Goal: Information Seeking & Learning: Learn about a topic

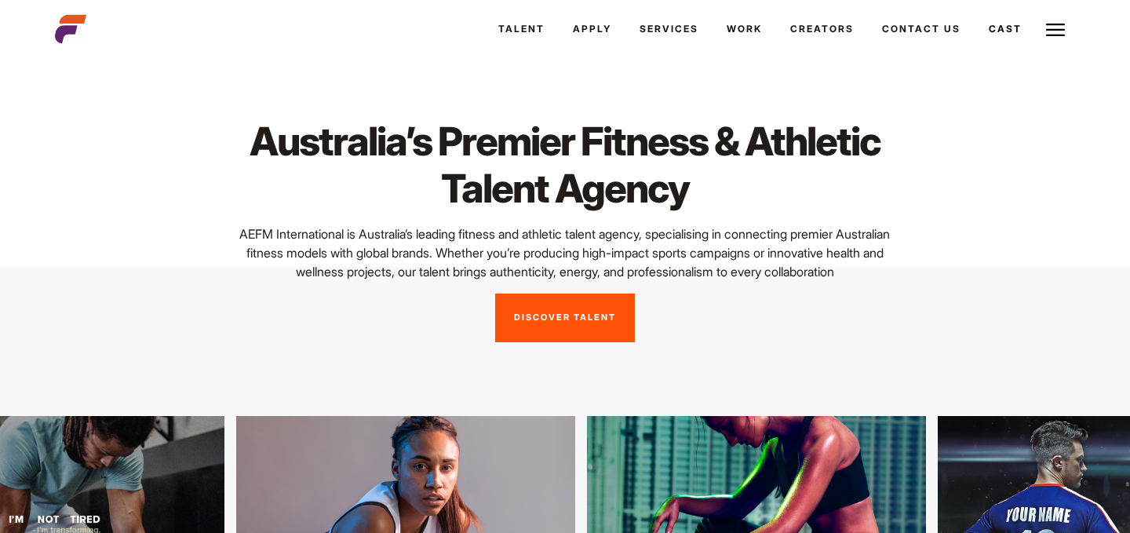
click at [555, 330] on link "Discover Talent" at bounding box center [565, 317] width 140 height 49
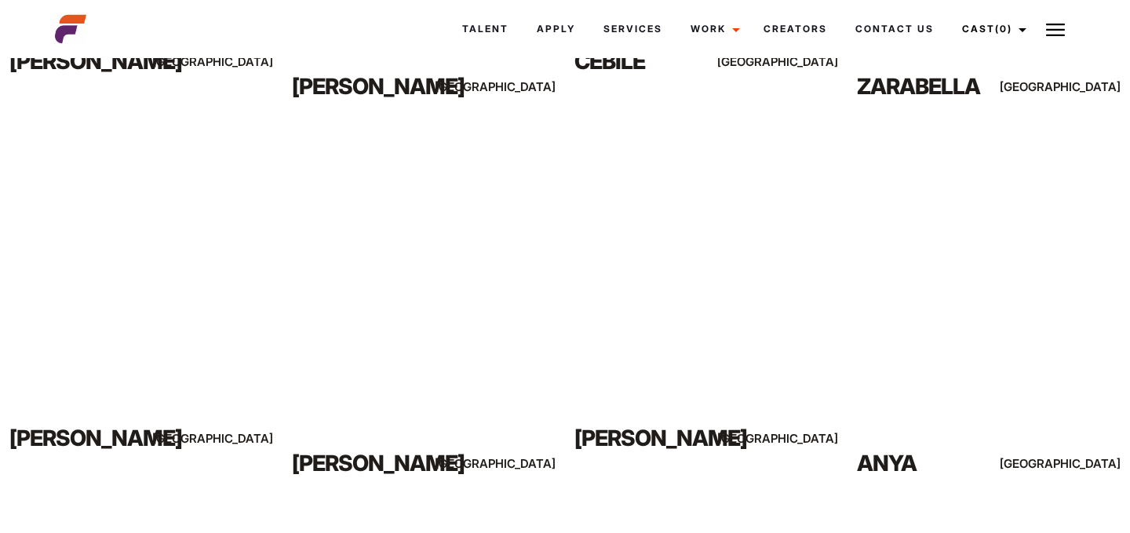
scroll to position [1019, 0]
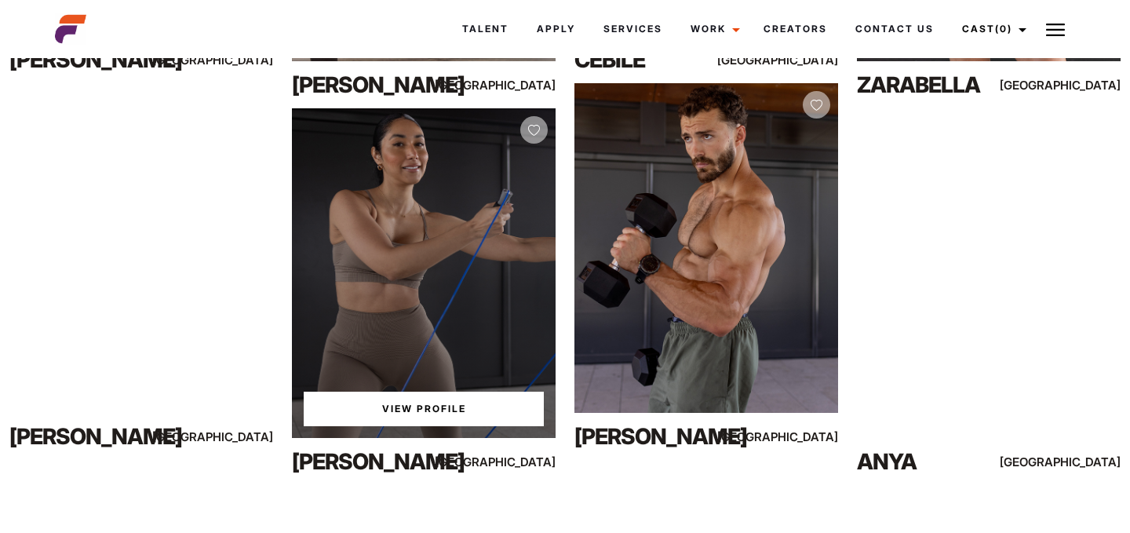
click at [450, 405] on link "View Profile" at bounding box center [424, 409] width 240 height 35
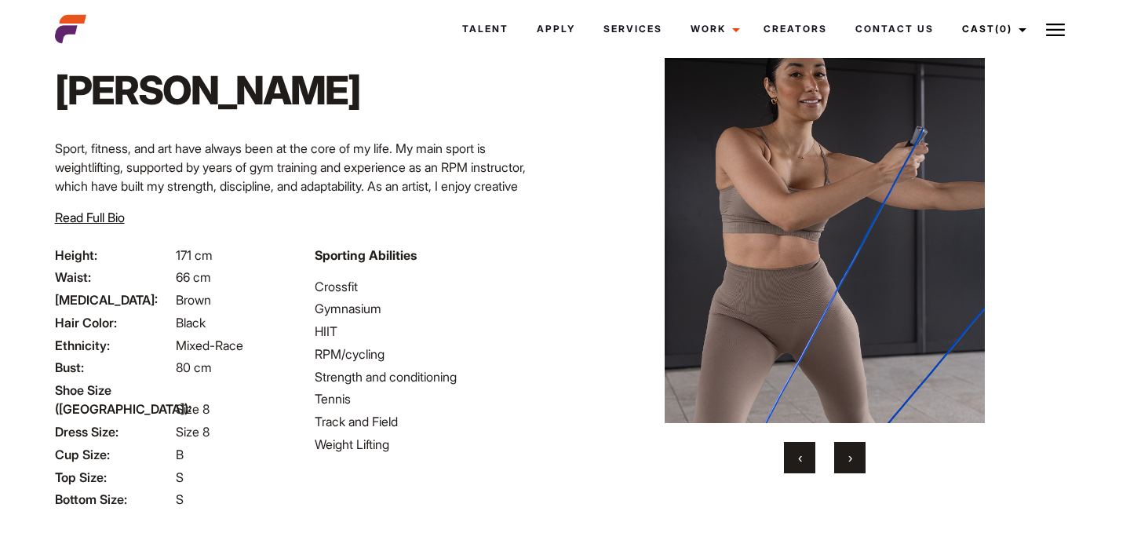
click at [852, 461] on span "›" at bounding box center [850, 458] width 4 height 16
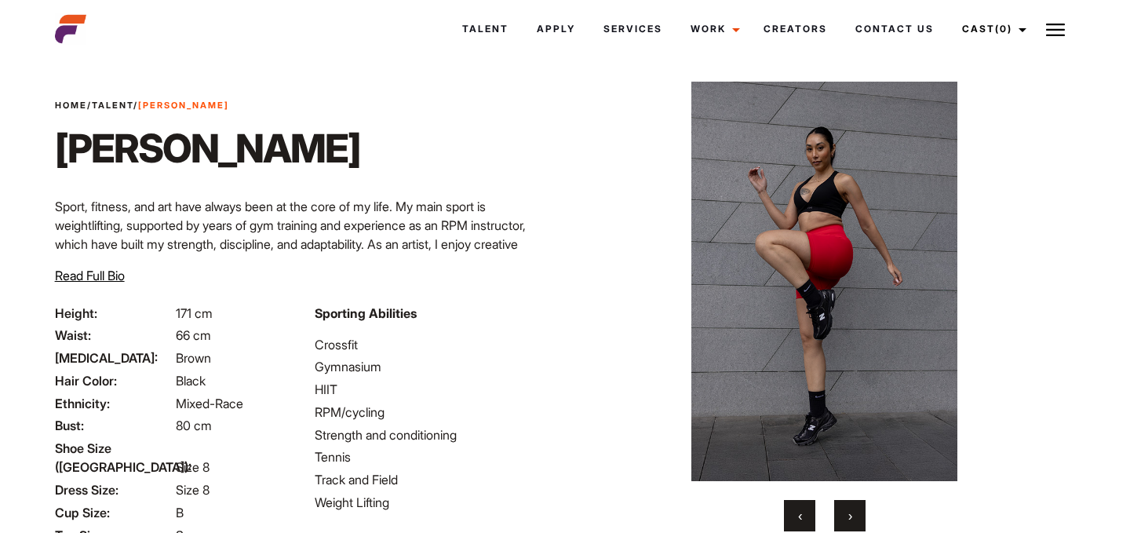
scroll to position [11, 0]
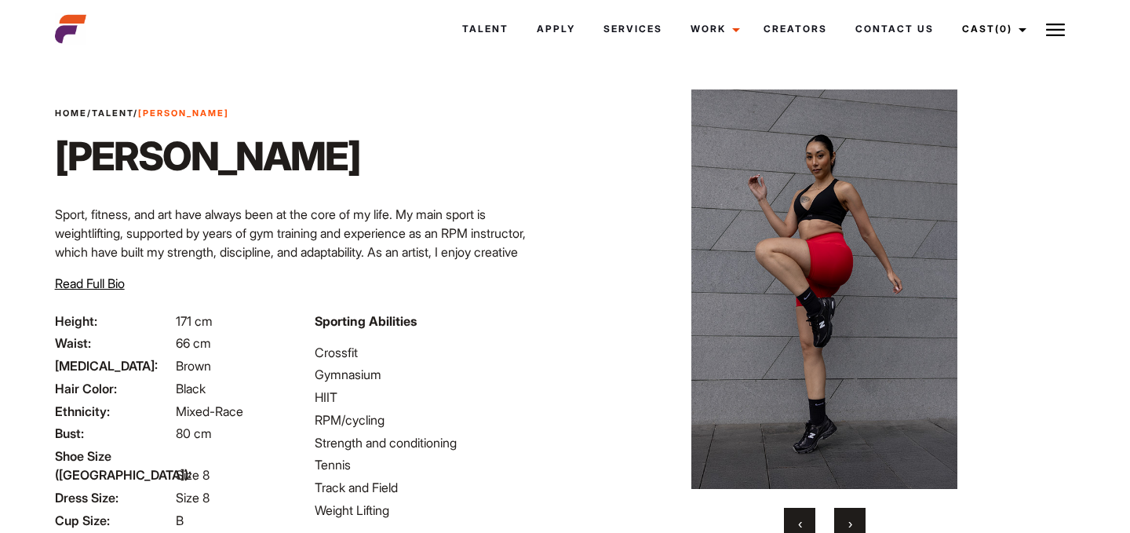
click at [848, 519] on span "›" at bounding box center [850, 524] width 4 height 16
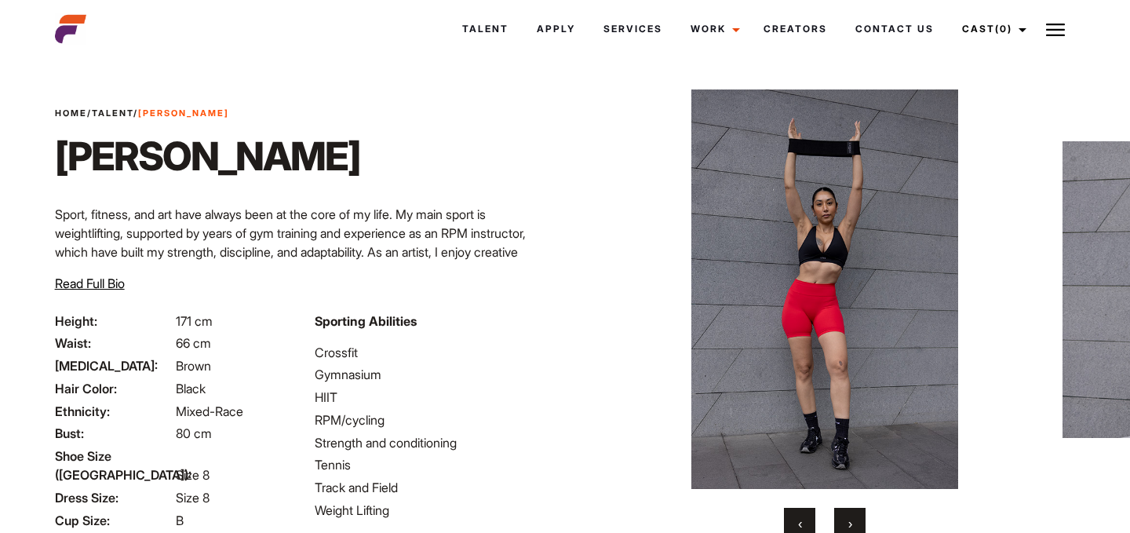
click at [848, 519] on span "›" at bounding box center [850, 524] width 4 height 16
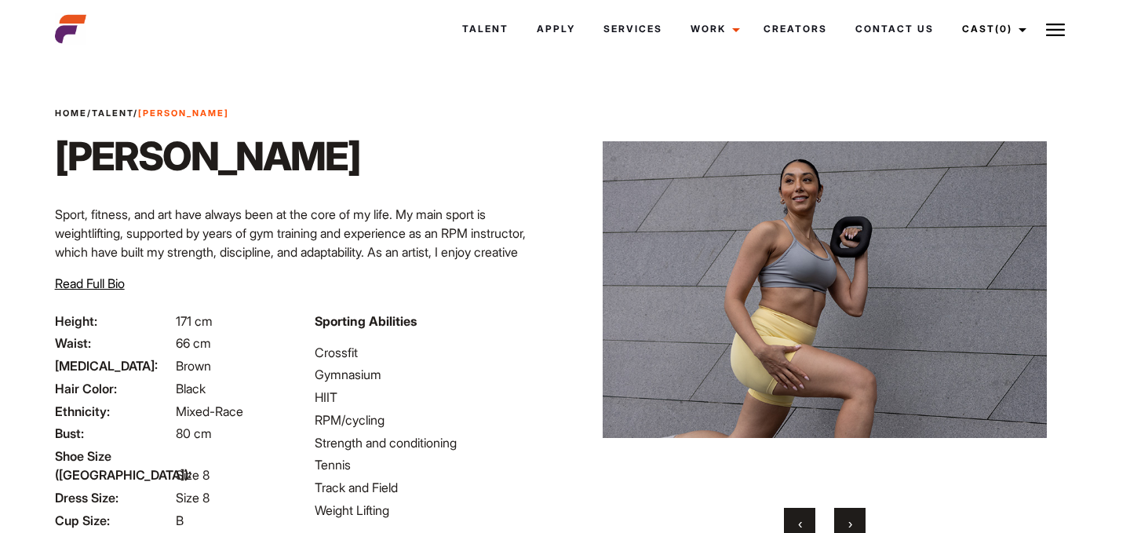
click at [848, 519] on span "›" at bounding box center [850, 524] width 4 height 16
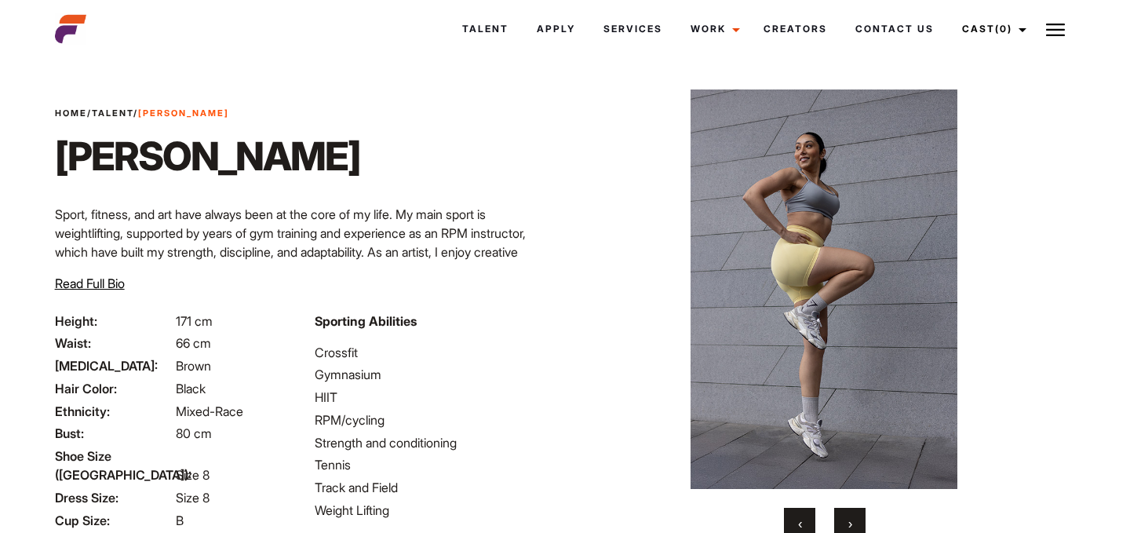
click at [848, 519] on span "›" at bounding box center [850, 524] width 4 height 16
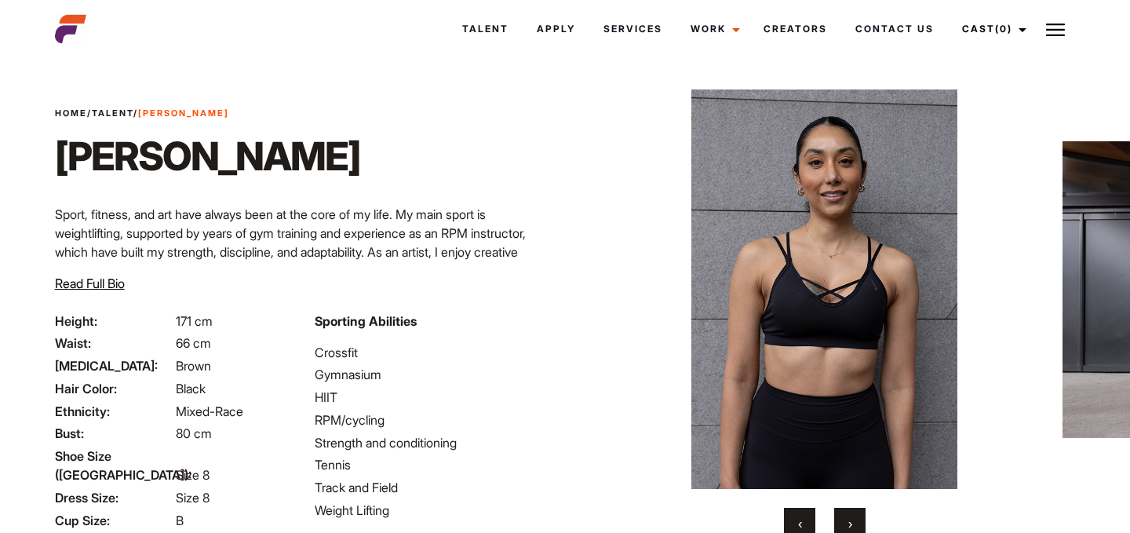
click at [848, 519] on span "›" at bounding box center [850, 524] width 4 height 16
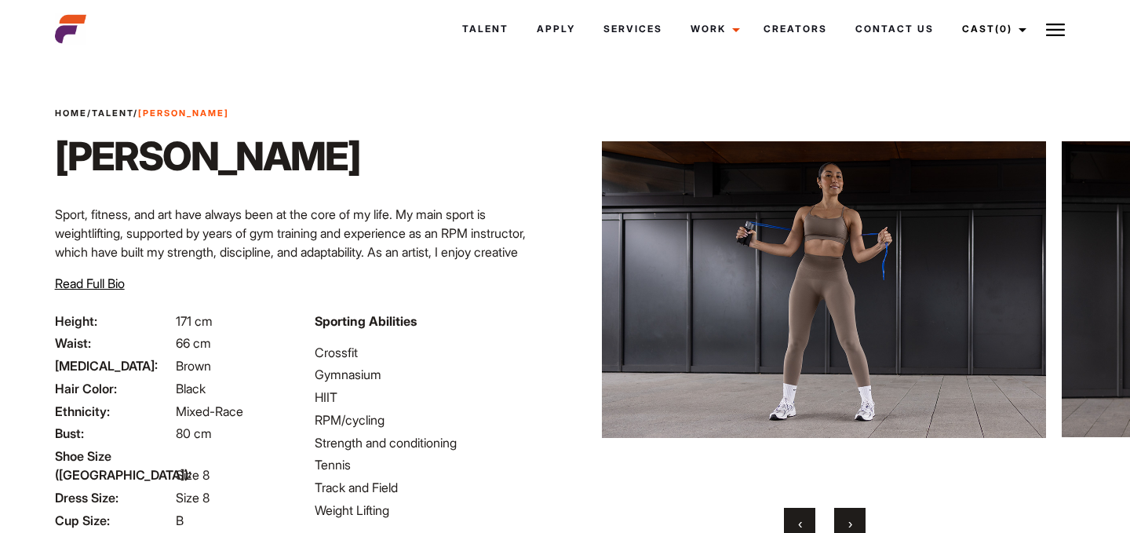
click at [848, 519] on span "›" at bounding box center [850, 524] width 4 height 16
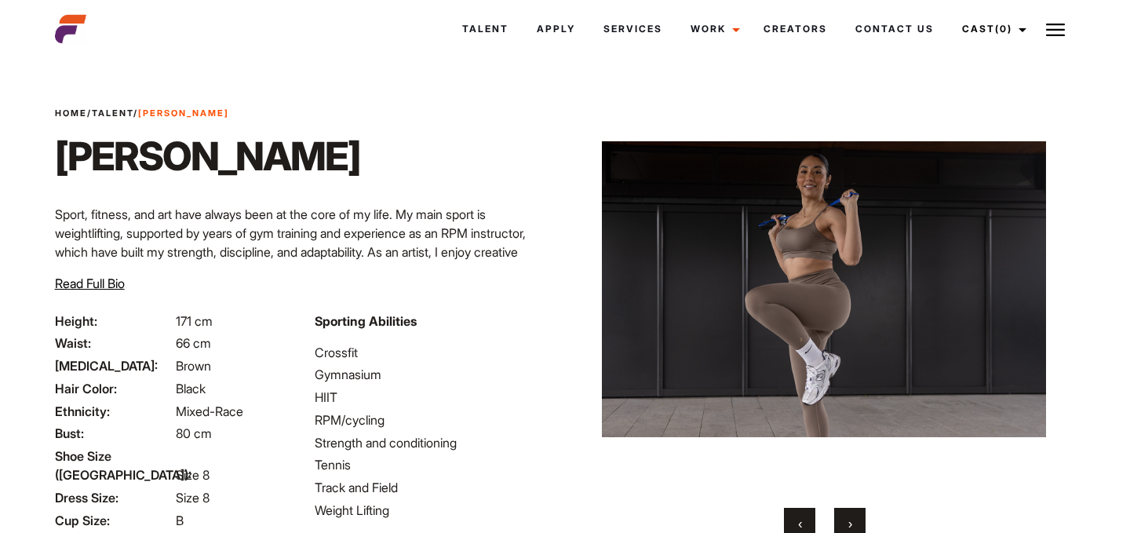
click at [848, 519] on span "›" at bounding box center [850, 524] width 4 height 16
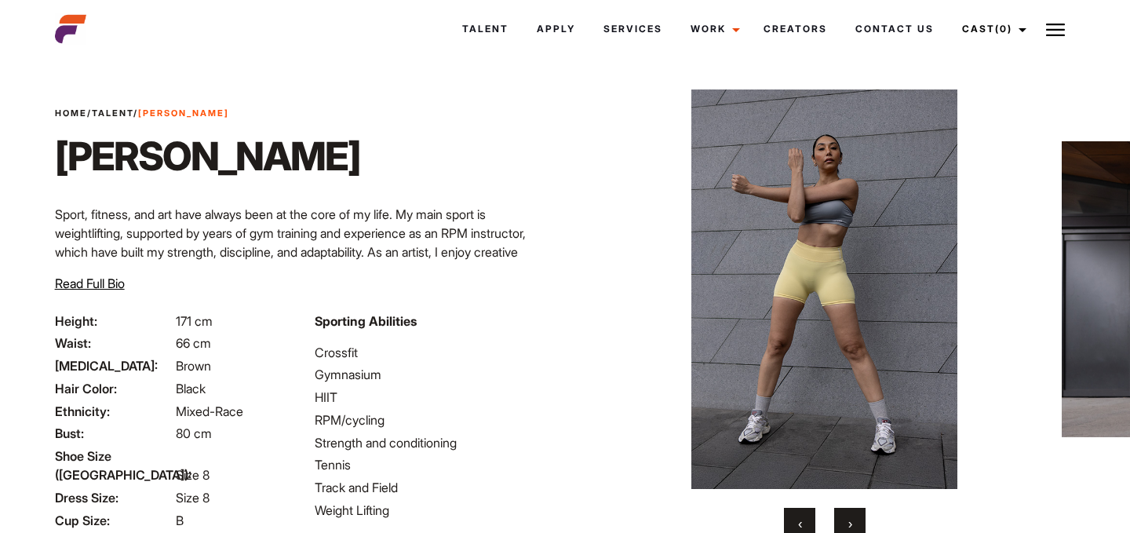
click at [848, 519] on span "›" at bounding box center [850, 524] width 4 height 16
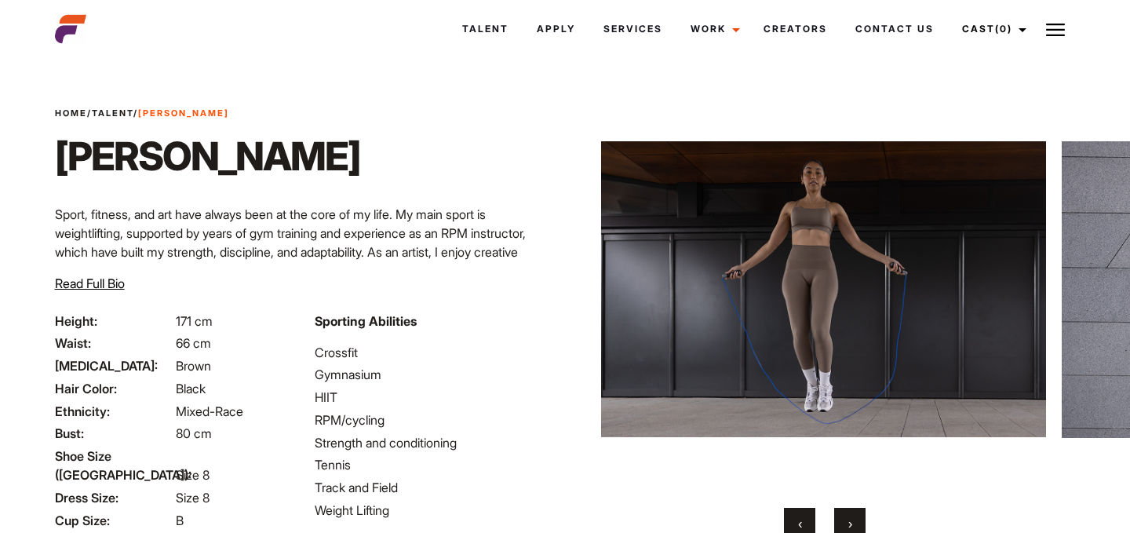
click at [848, 519] on span "›" at bounding box center [850, 524] width 4 height 16
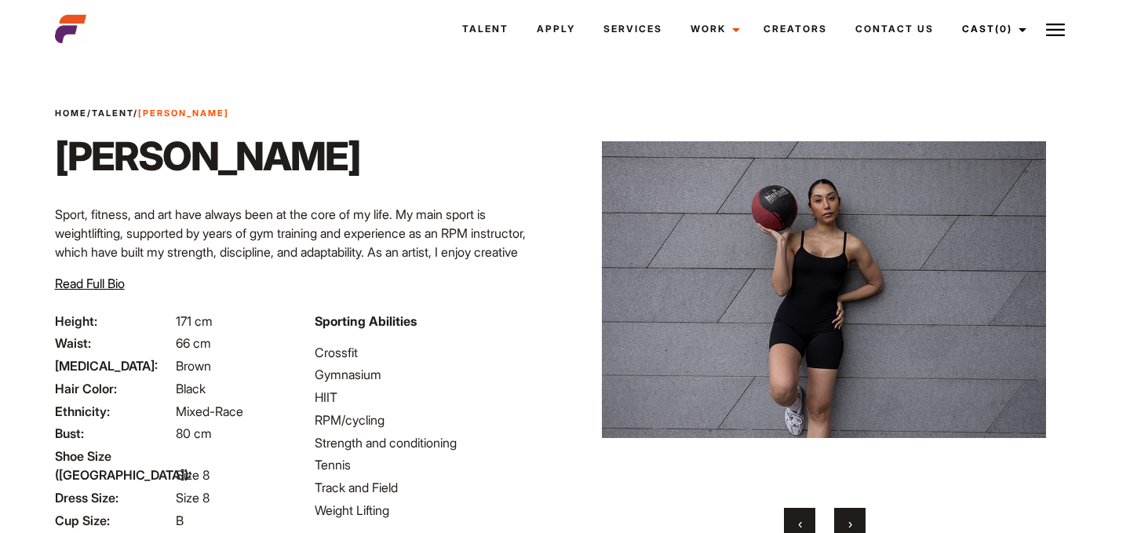
click at [848, 519] on span "›" at bounding box center [850, 524] width 4 height 16
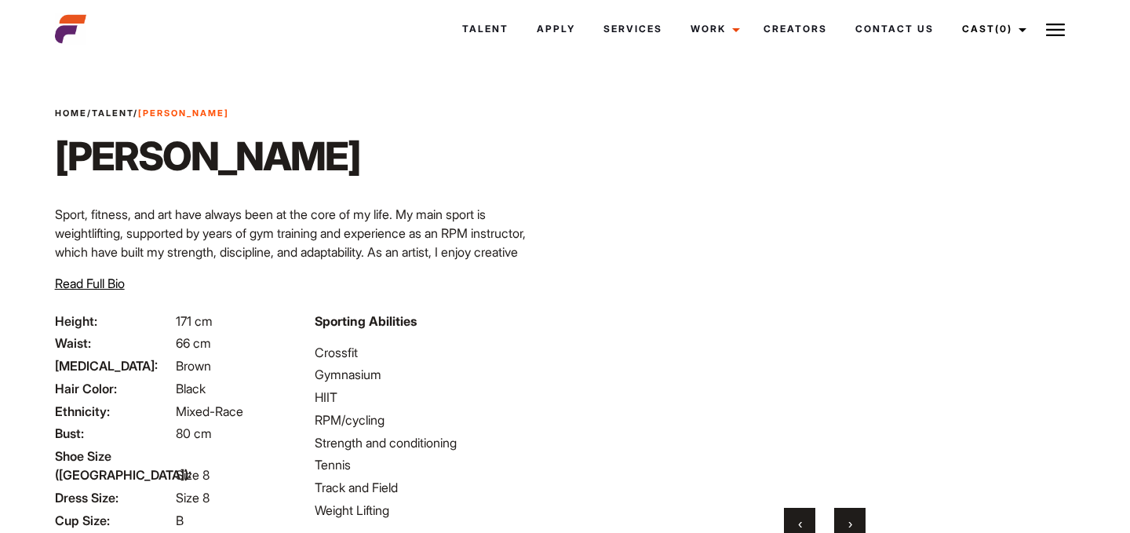
click at [848, 519] on span "›" at bounding box center [850, 524] width 4 height 16
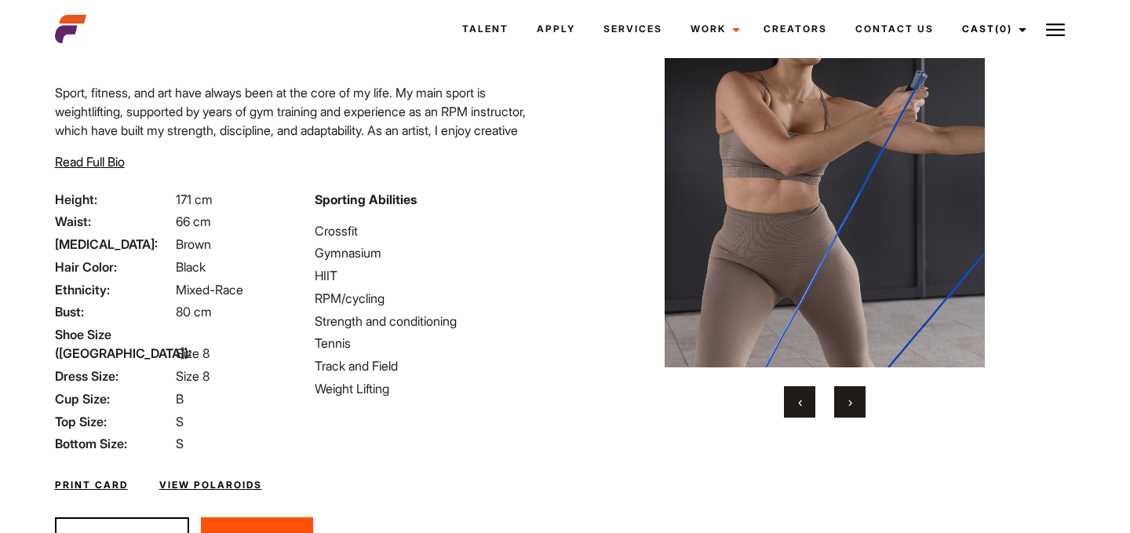
scroll to position [126, 0]
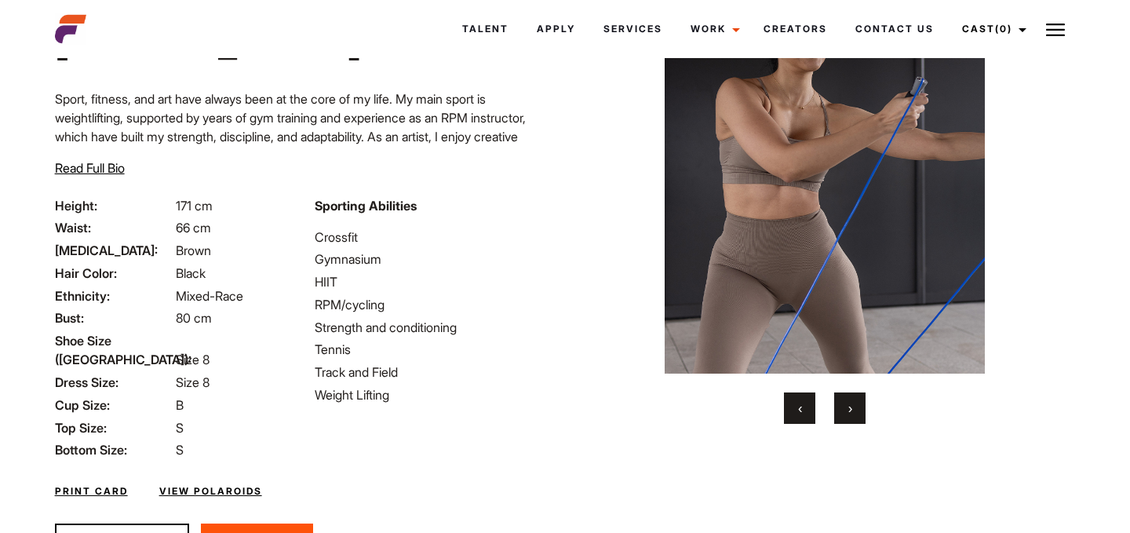
click at [111, 166] on span "Read Full Bio" at bounding box center [90, 168] width 70 height 16
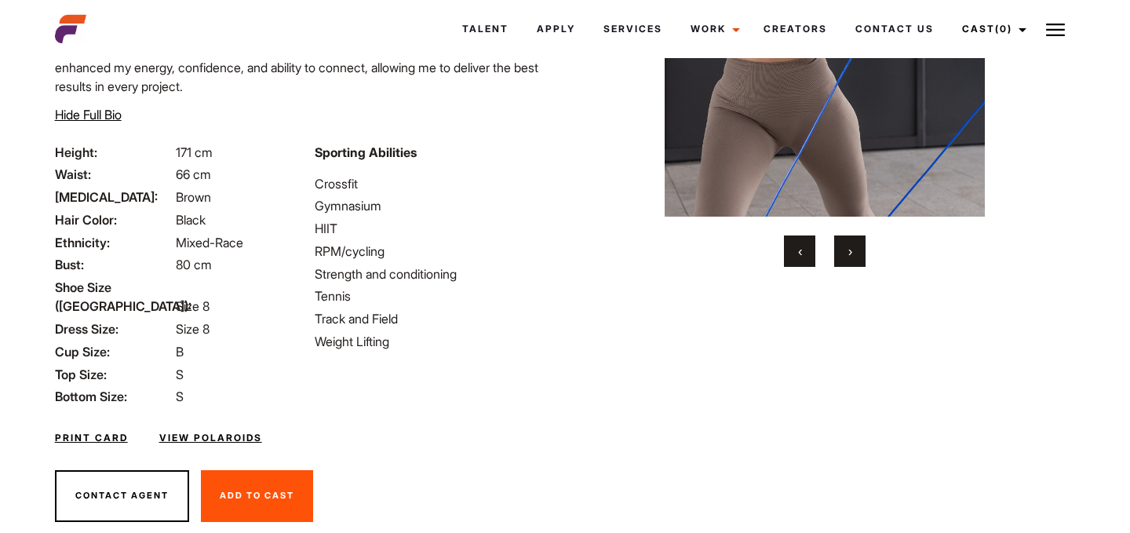
scroll to position [322, 0]
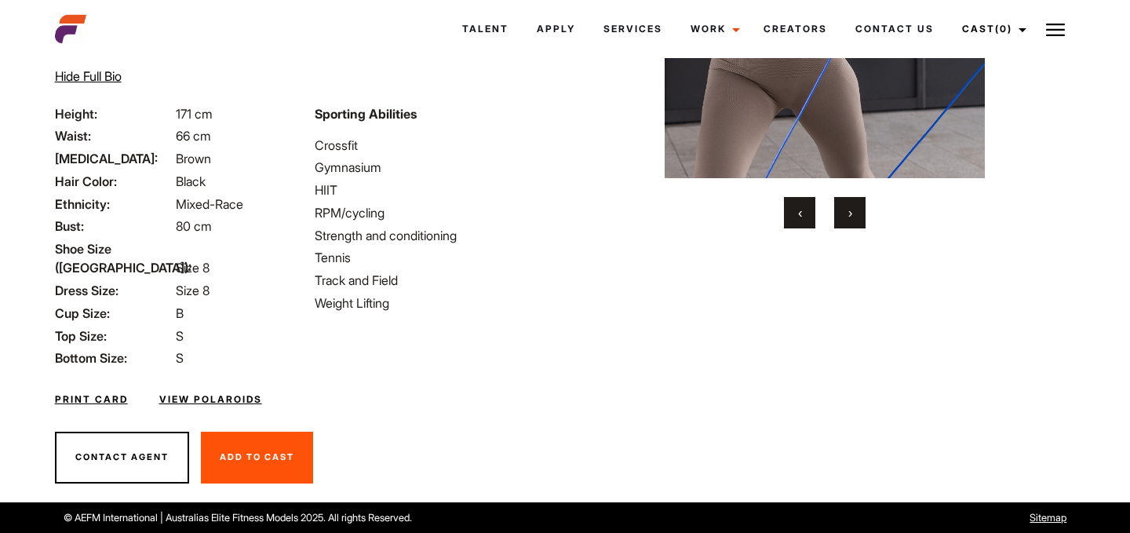
click at [191, 395] on link "View Polaroids" at bounding box center [210, 399] width 103 height 14
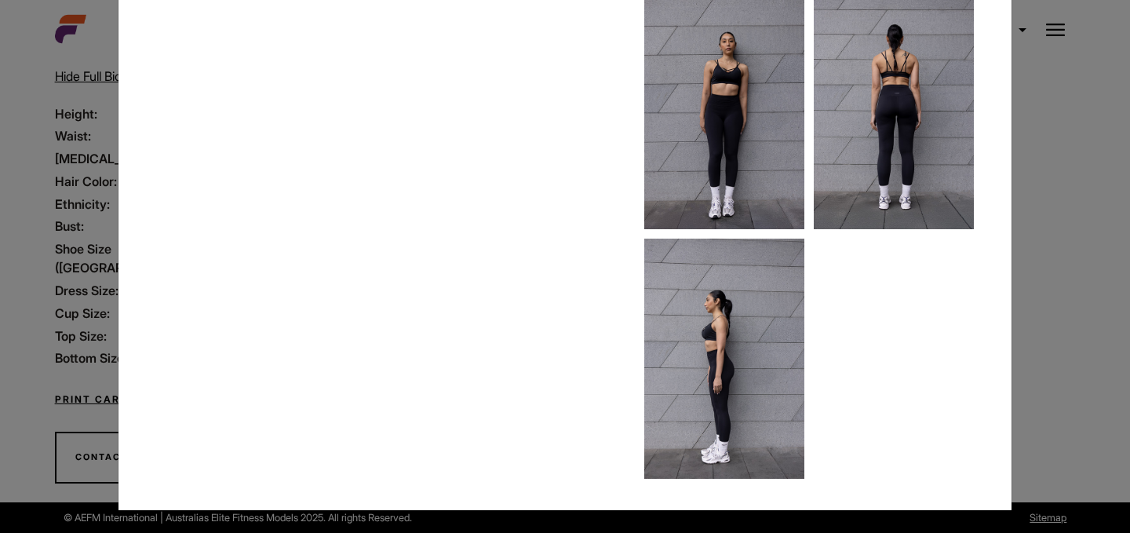
scroll to position [120, 0]
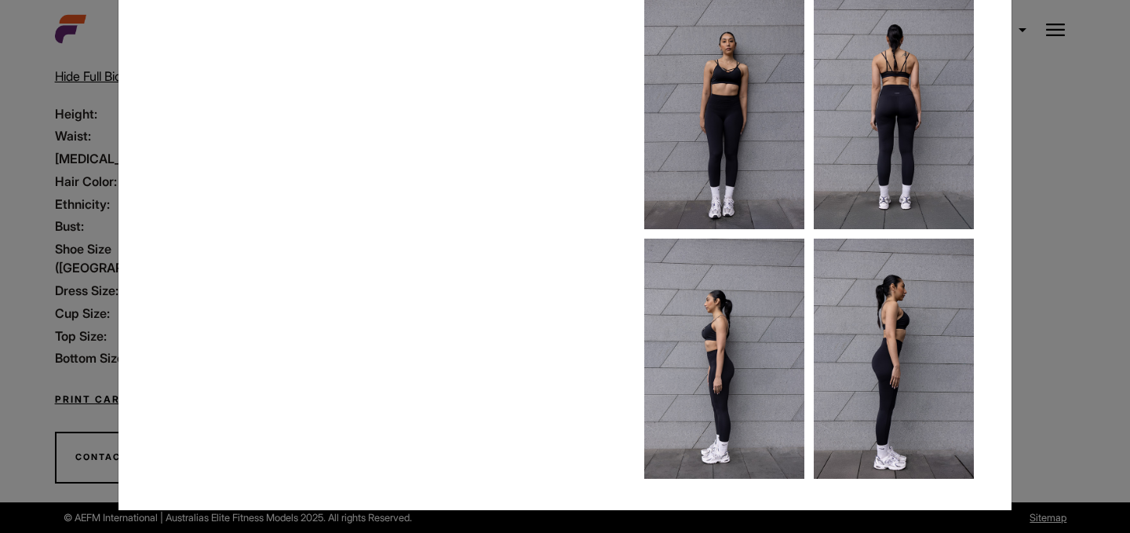
click at [1068, 163] on div "Close Intro Video & Polaroids" at bounding box center [565, 266] width 1130 height 533
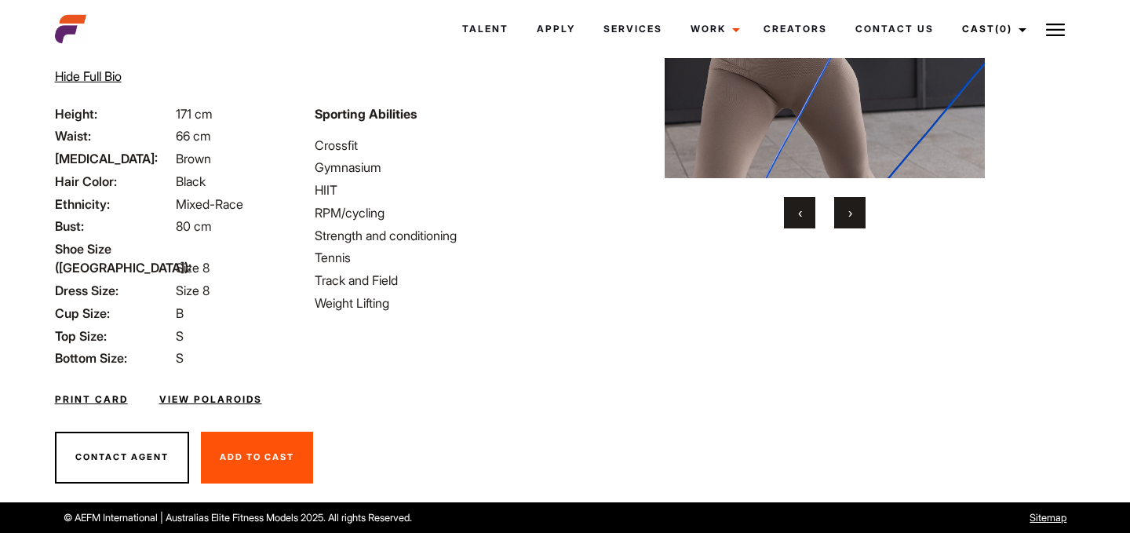
click at [122, 395] on link "Print Card" at bounding box center [91, 399] width 73 height 14
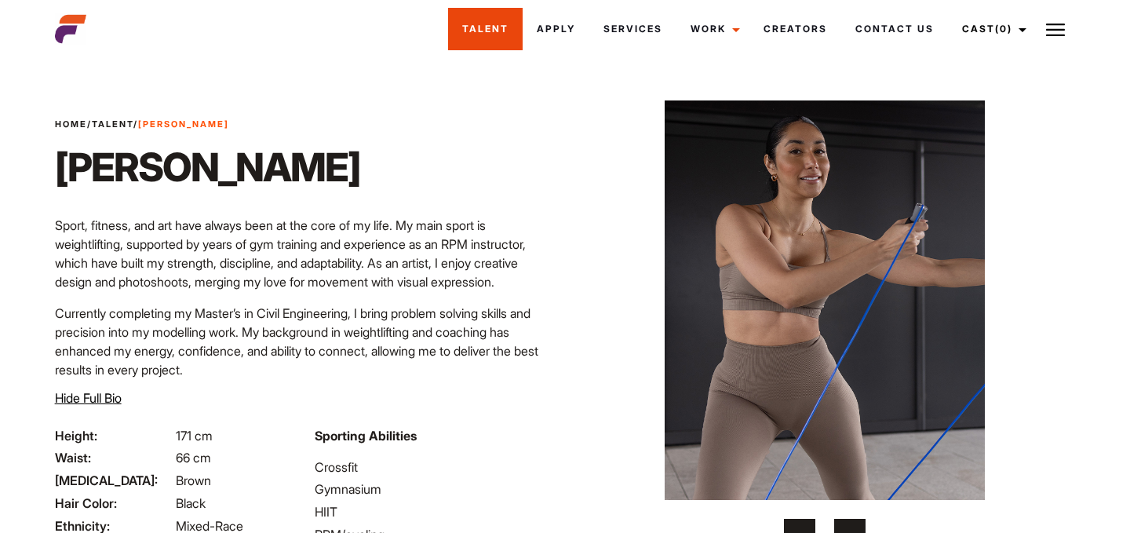
click at [494, 31] on link "Talent" at bounding box center [485, 29] width 75 height 42
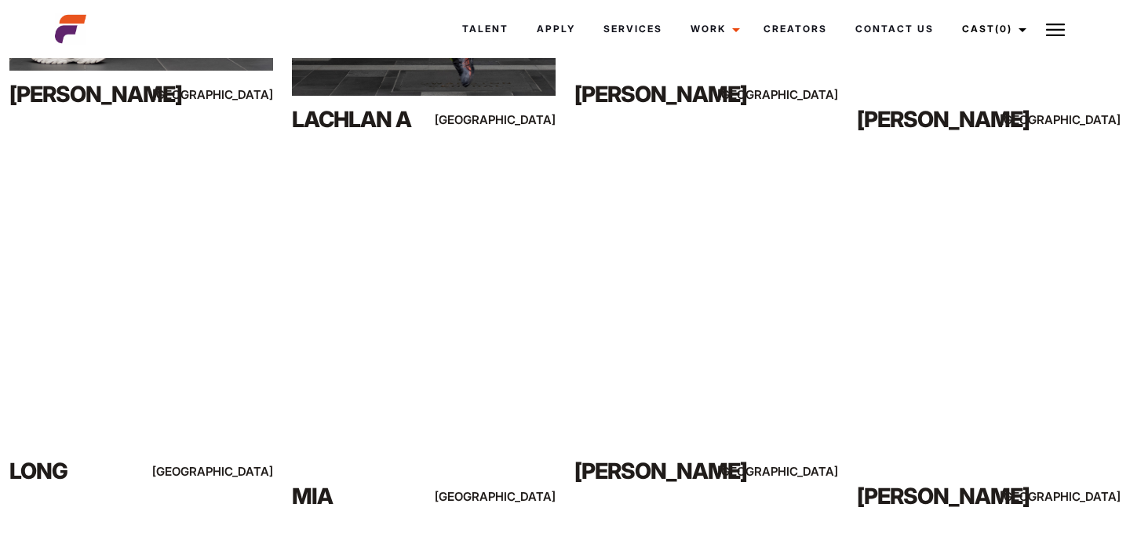
scroll to position [11155, 0]
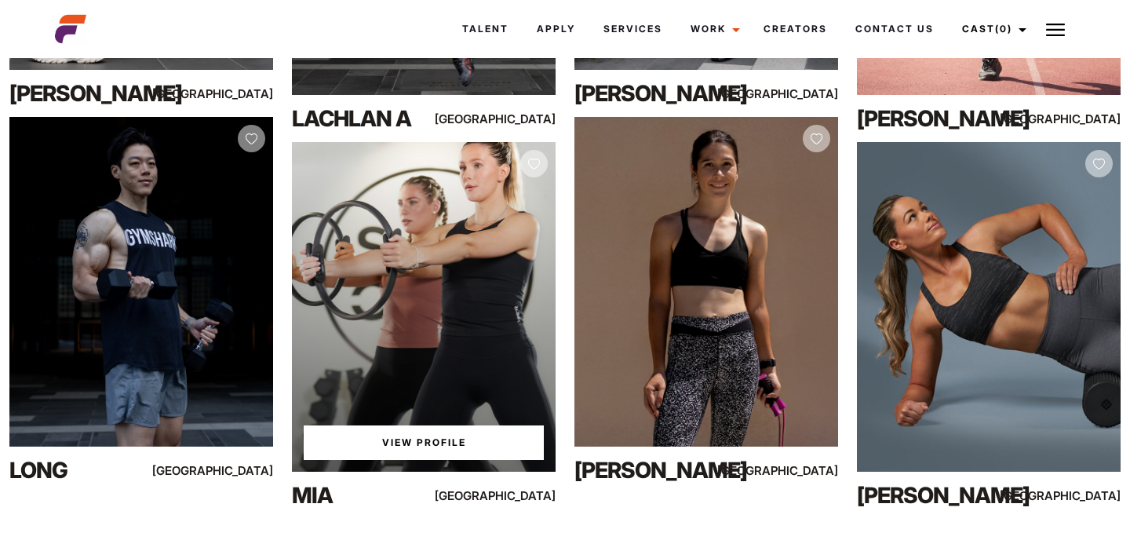
click at [421, 444] on link "View Profile" at bounding box center [424, 442] width 240 height 35
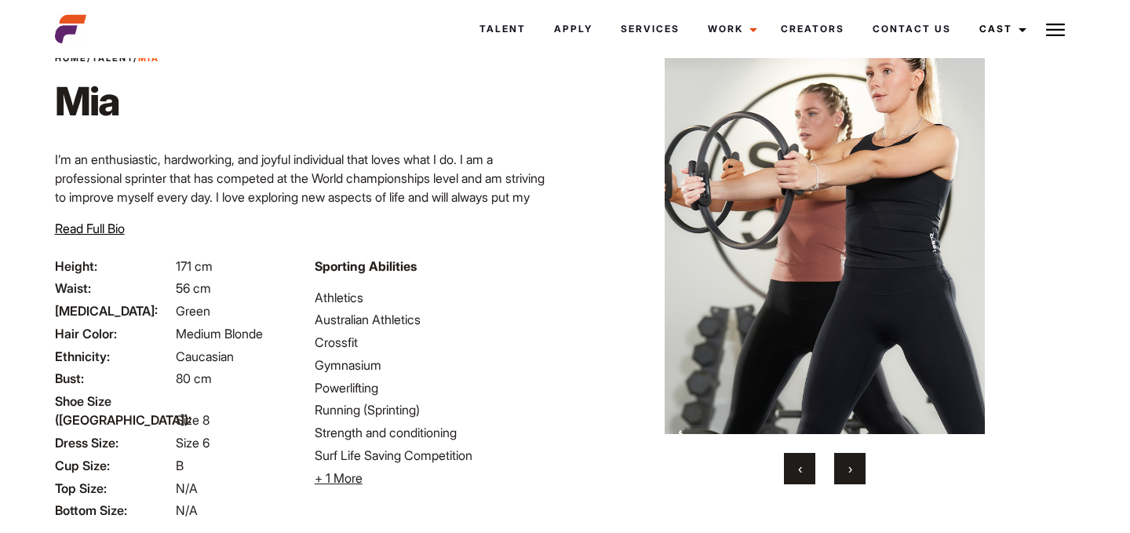
scroll to position [110, 0]
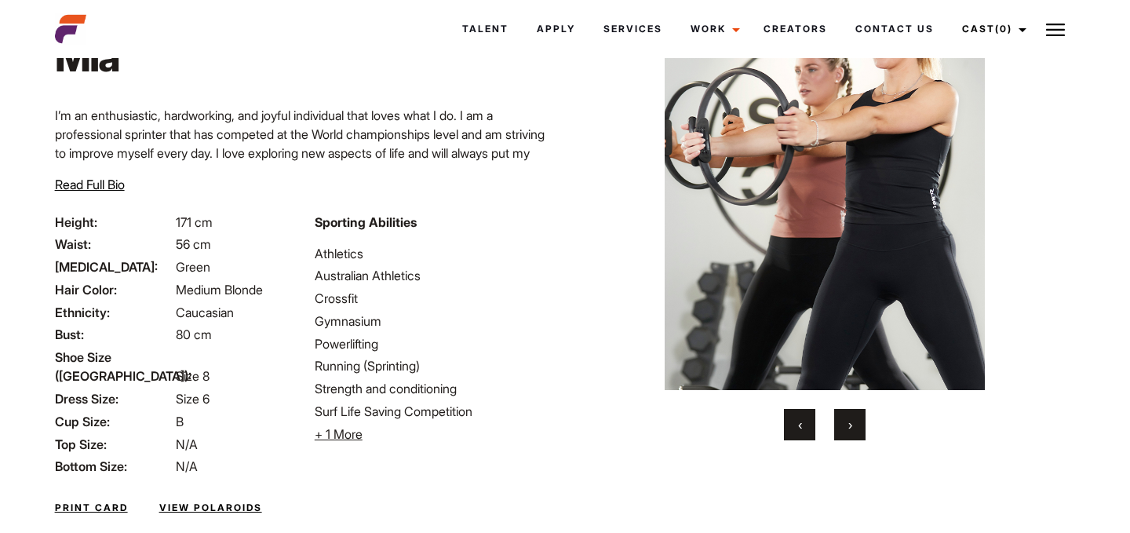
click at [852, 424] on button "›" at bounding box center [849, 424] width 31 height 31
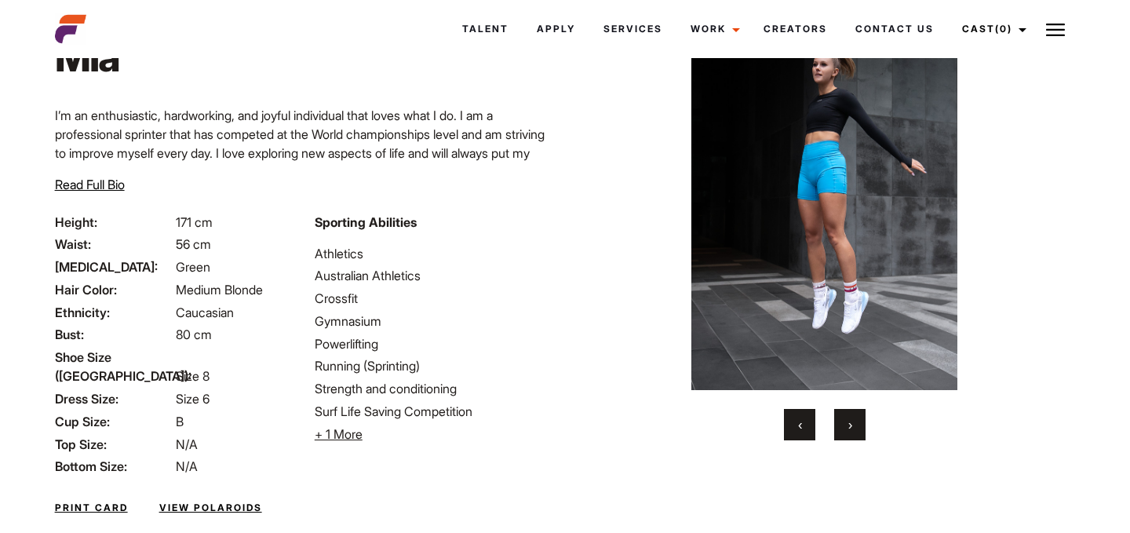
click at [851, 425] on span "›" at bounding box center [850, 425] width 4 height 16
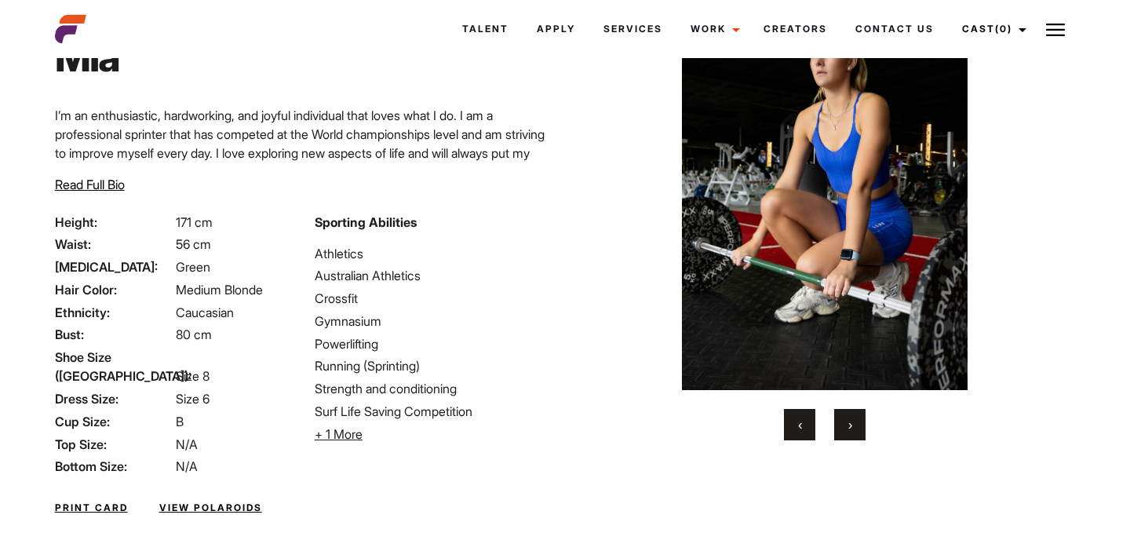
scroll to position [56, 0]
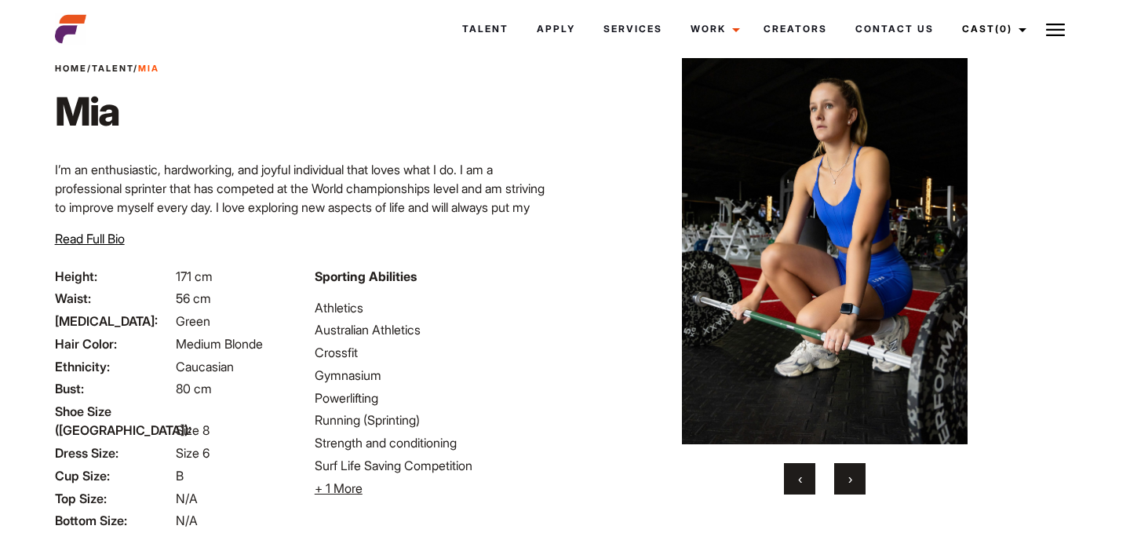
click at [851, 473] on span "›" at bounding box center [850, 479] width 4 height 16
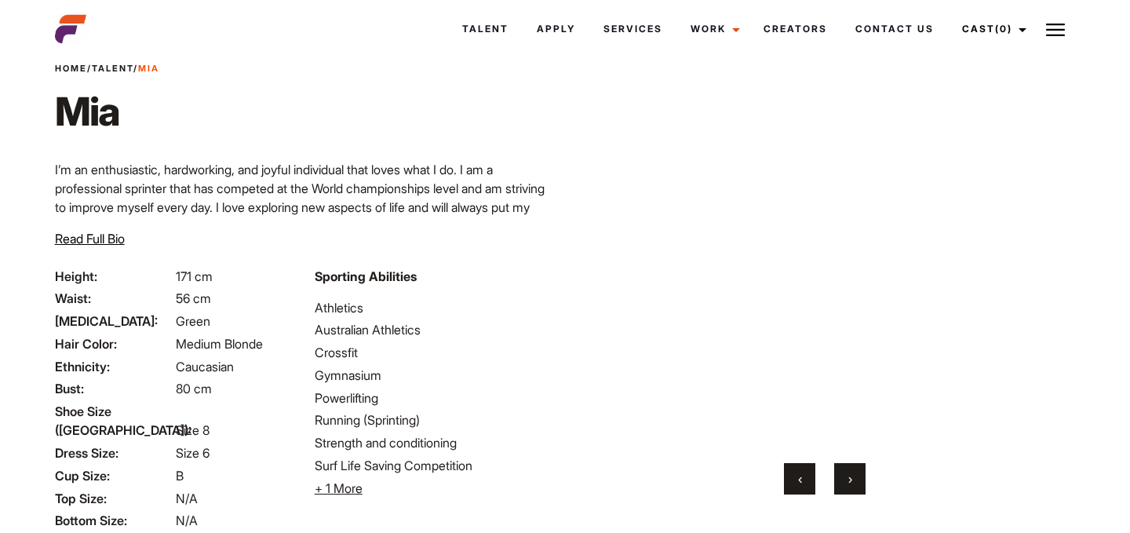
click at [851, 473] on span "›" at bounding box center [850, 479] width 4 height 16
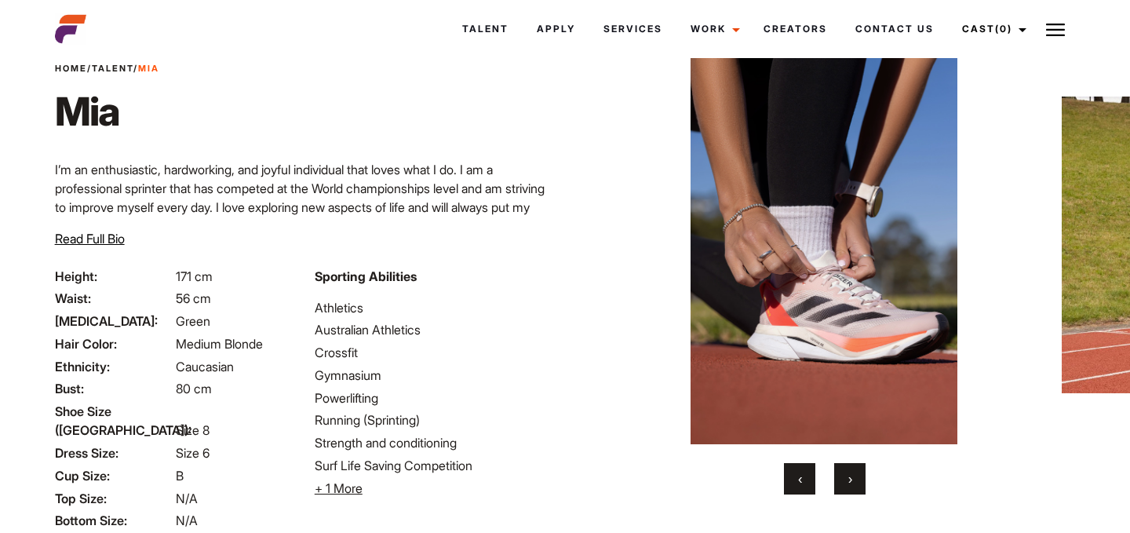
click at [851, 473] on span "›" at bounding box center [850, 479] width 4 height 16
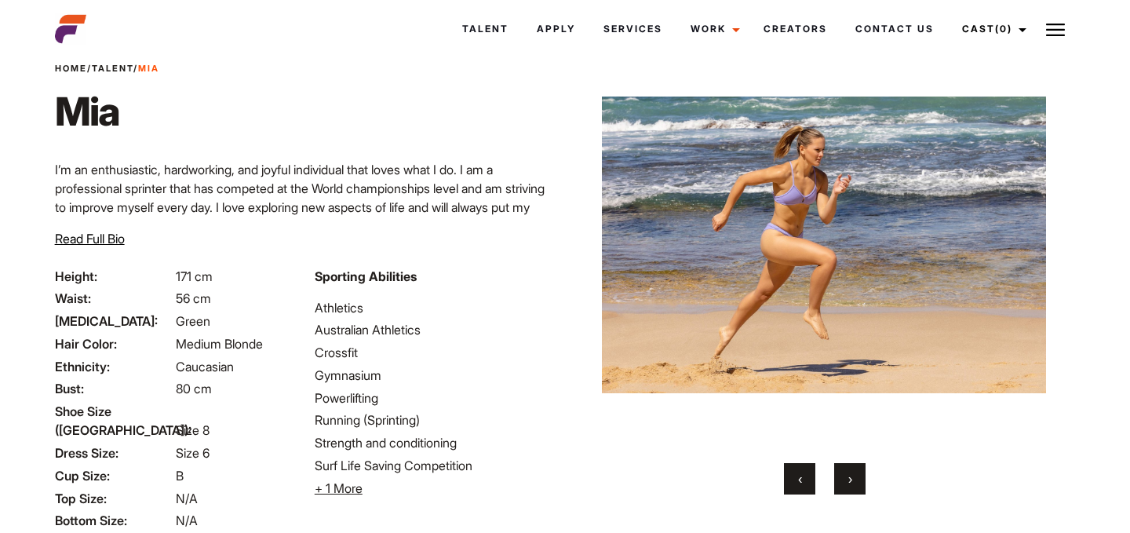
click at [853, 479] on button "›" at bounding box center [849, 478] width 31 height 31
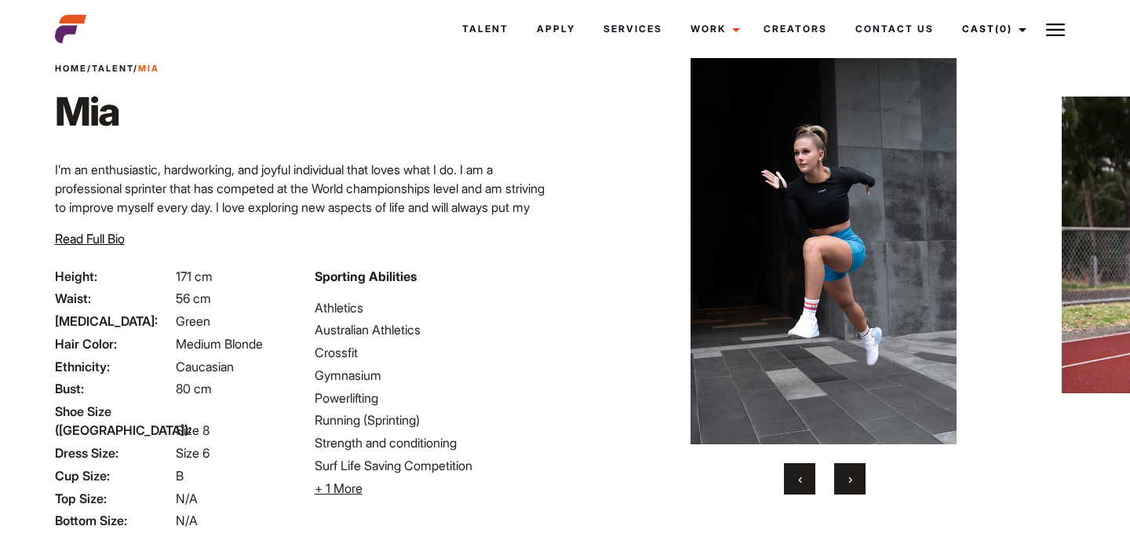
click at [853, 479] on button "›" at bounding box center [849, 478] width 31 height 31
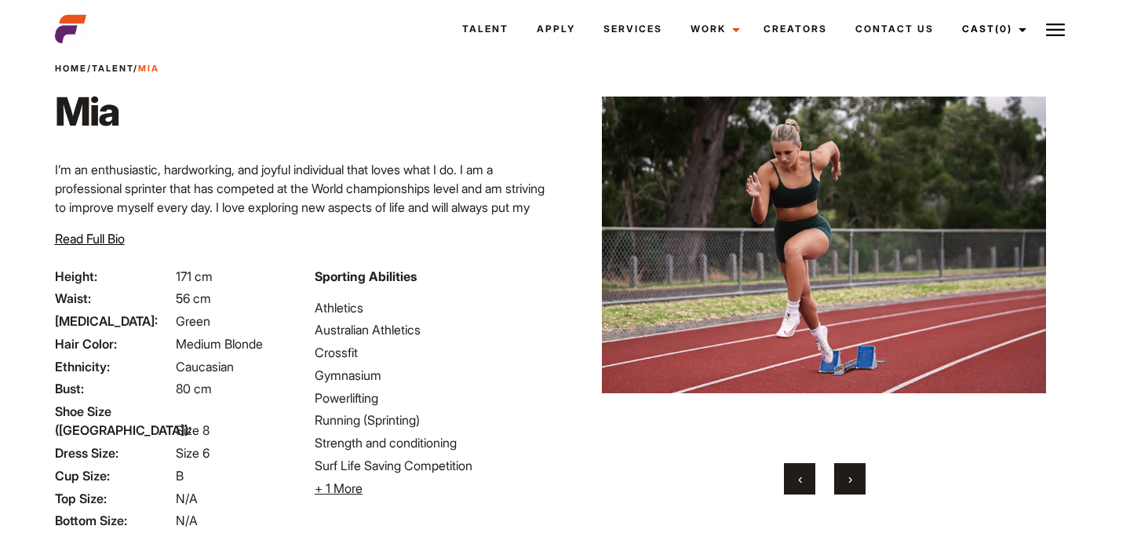
click at [853, 479] on button "›" at bounding box center [849, 478] width 31 height 31
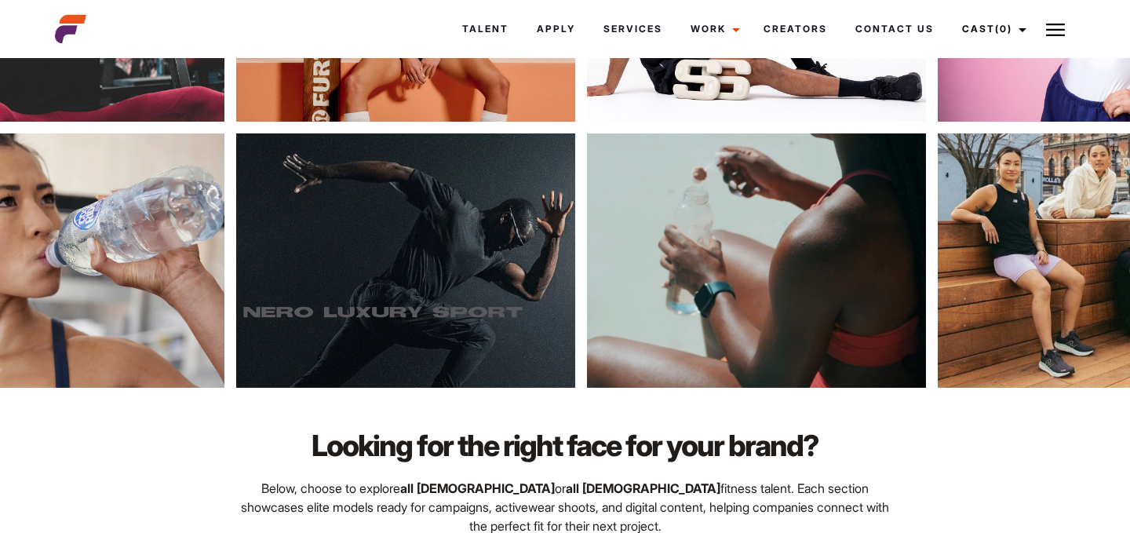
scroll to position [492, 0]
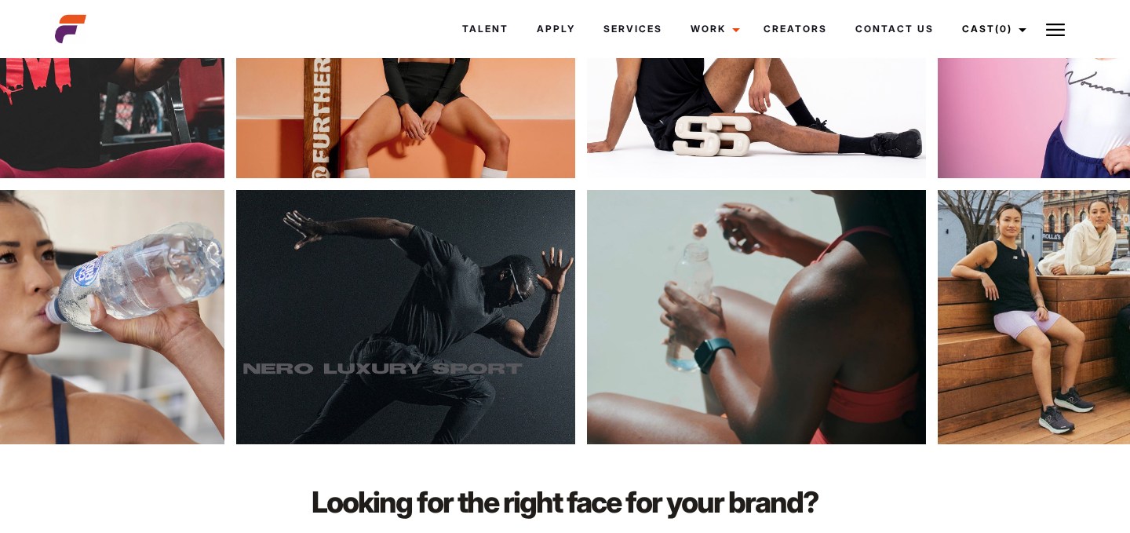
click at [1043, 28] on button at bounding box center [1055, 28] width 39 height 39
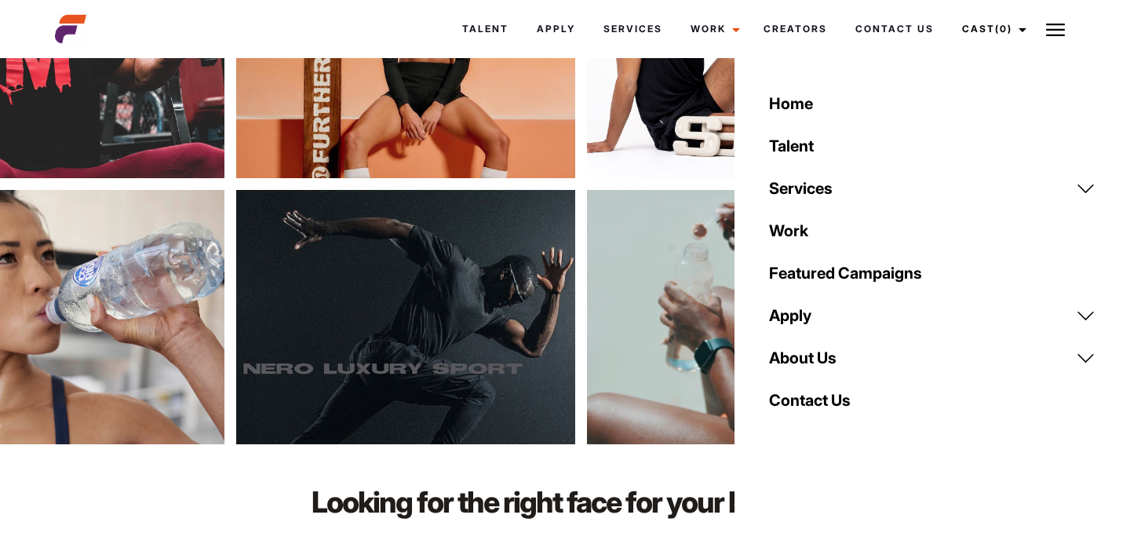
click at [834, 363] on link "About Us" at bounding box center [932, 358] width 345 height 42
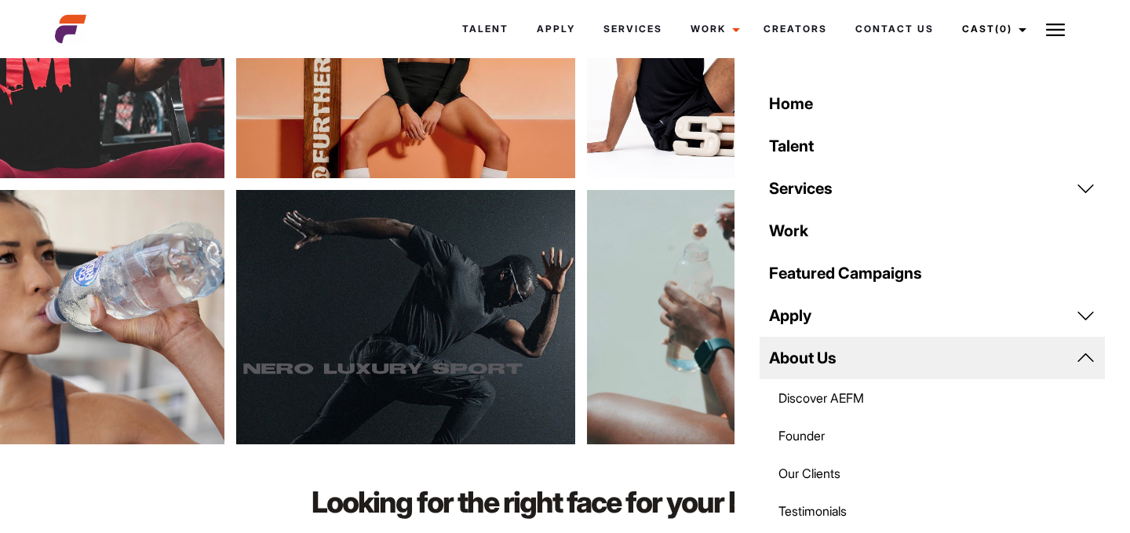
click at [825, 512] on link "Testimonials" at bounding box center [932, 511] width 345 height 38
